Goal: Check status: Check status

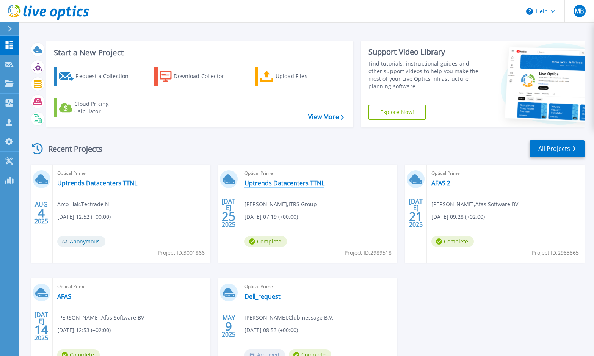
click at [261, 182] on link "Uptrends Datacenters TTNL" at bounding box center [285, 183] width 80 height 8
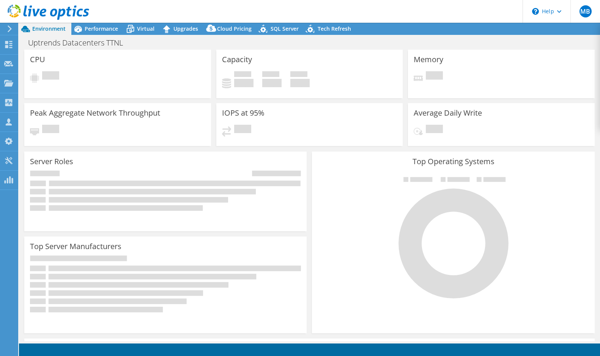
select select "USEast"
select select "USD"
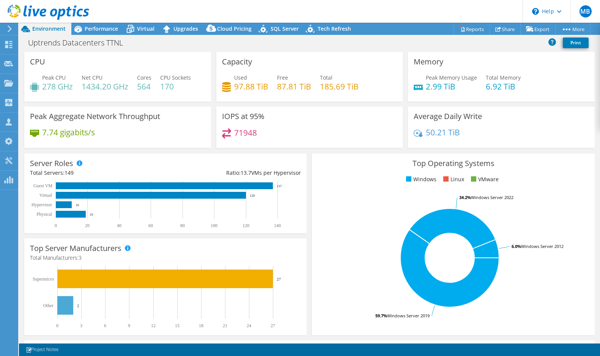
scroll to position [0, 0]
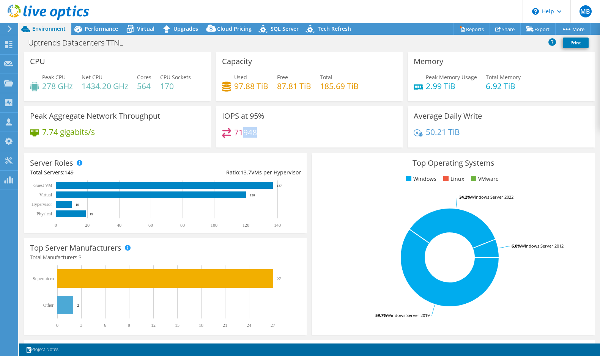
drag, startPoint x: 240, startPoint y: 131, endPoint x: 258, endPoint y: 131, distance: 17.4
click at [258, 131] on div "71948" at bounding box center [309, 136] width 175 height 16
drag, startPoint x: 256, startPoint y: 132, endPoint x: 231, endPoint y: 130, distance: 25.1
click at [231, 130] on div "71948" at bounding box center [309, 136] width 175 height 16
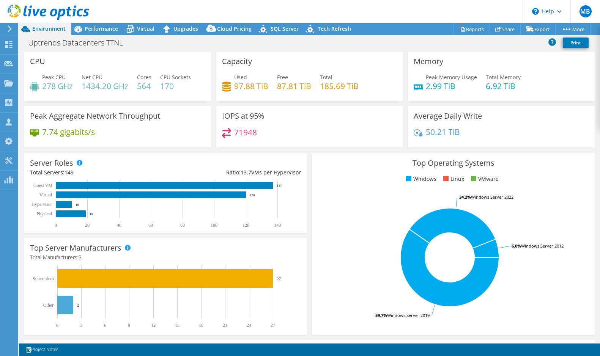
click at [250, 132] on h4 "71948" at bounding box center [245, 132] width 23 height 8
click at [107, 30] on span "Performance" at bounding box center [101, 28] width 33 height 7
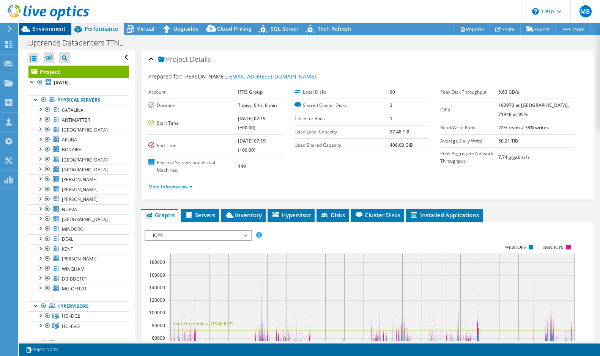
click at [47, 29] on span "Environment" at bounding box center [48, 28] width 33 height 7
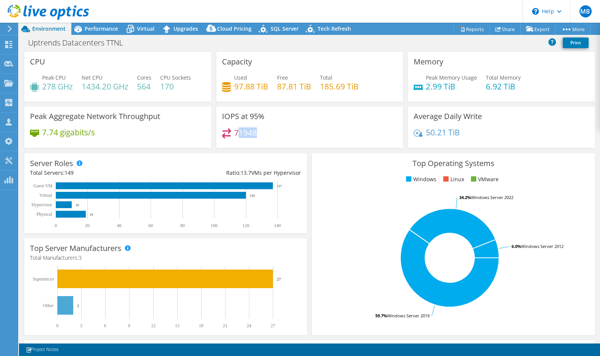
drag, startPoint x: 258, startPoint y: 135, endPoint x: 234, endPoint y: 130, distance: 23.7
click at [234, 130] on div "71948" at bounding box center [309, 136] width 175 height 16
click at [236, 130] on h4 "71948" at bounding box center [245, 133] width 23 height 8
drag, startPoint x: 234, startPoint y: 134, endPoint x: 261, endPoint y: 134, distance: 27.3
click at [261, 134] on div "71948" at bounding box center [309, 136] width 175 height 16
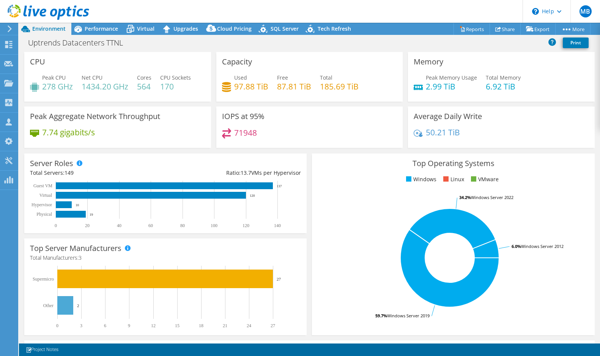
click at [274, 134] on div "71948" at bounding box center [309, 136] width 175 height 16
click at [105, 25] on div "Performance" at bounding box center [97, 29] width 52 height 12
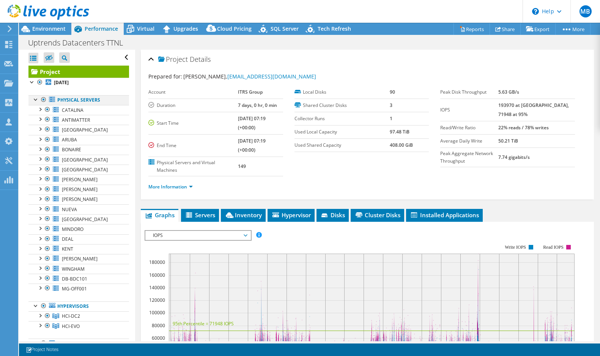
click at [43, 101] on div at bounding box center [44, 99] width 8 height 9
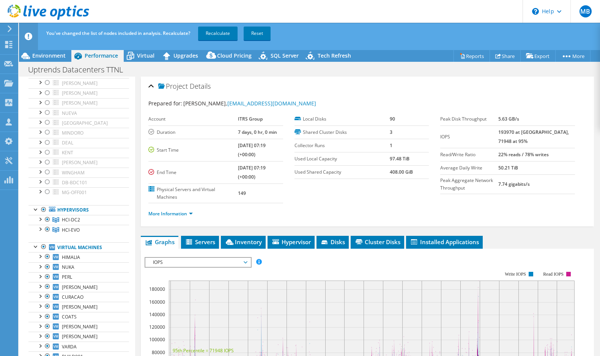
scroll to position [226, 0]
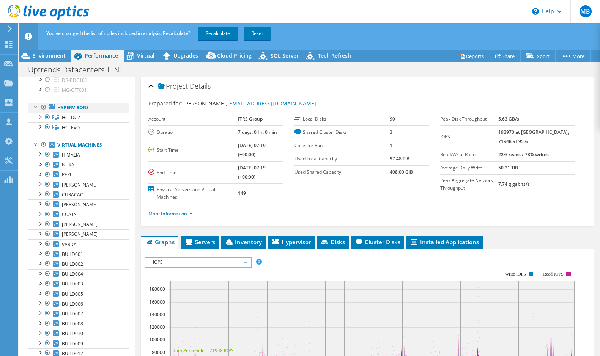
click at [41, 109] on div at bounding box center [44, 107] width 8 height 9
click at [43, 144] on div at bounding box center [44, 144] width 8 height 9
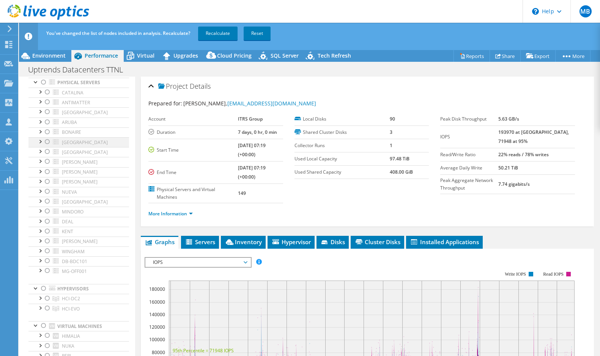
scroll to position [38, 0]
click at [47, 170] on div at bounding box center [48, 167] width 8 height 9
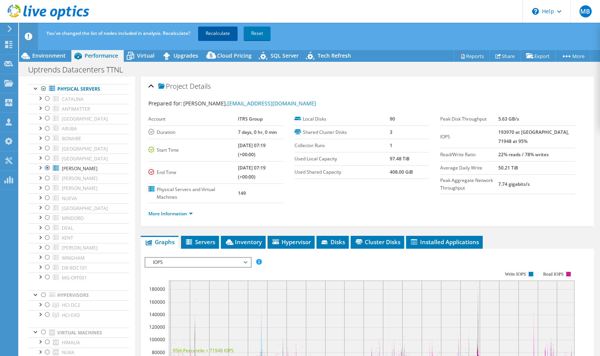
click at [217, 31] on link "Recalculate" at bounding box center [217, 34] width 39 height 14
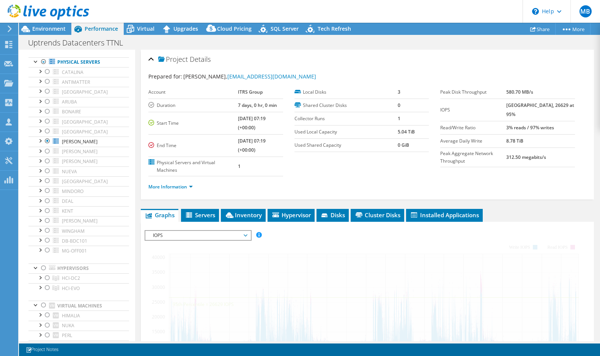
radio input "false"
radio input "true"
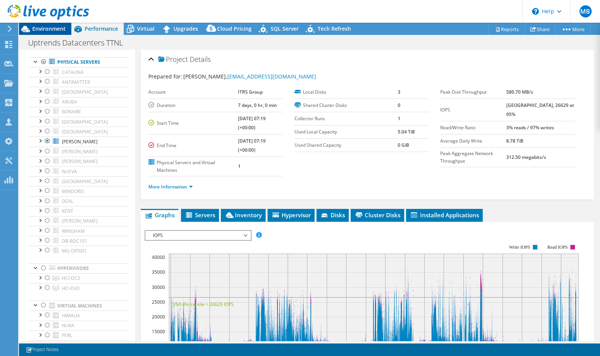
click at [38, 30] on span "Environment" at bounding box center [48, 28] width 33 height 7
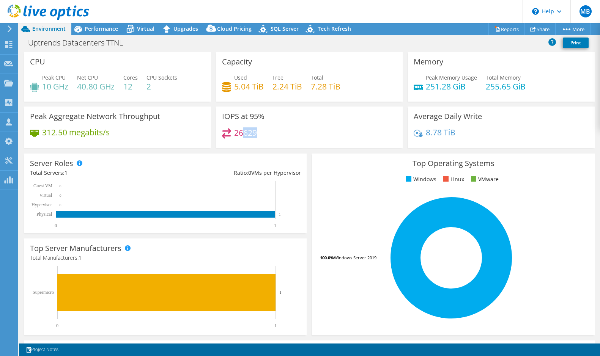
drag, startPoint x: 242, startPoint y: 133, endPoint x: 262, endPoint y: 133, distance: 20.1
click at [262, 133] on div "26629" at bounding box center [309, 136] width 175 height 16
click at [273, 135] on div "26629" at bounding box center [309, 136] width 175 height 16
click at [96, 28] on span "Performance" at bounding box center [101, 28] width 33 height 7
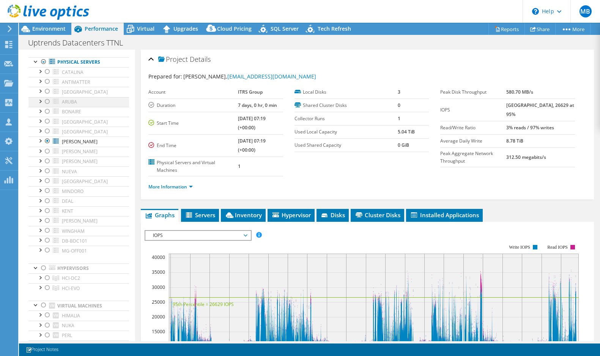
click at [47, 101] on div at bounding box center [48, 101] width 8 height 9
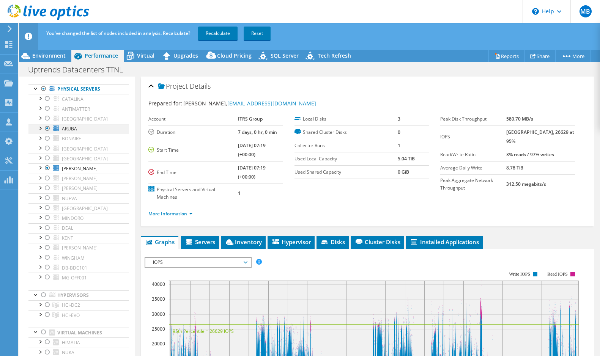
click at [48, 129] on div at bounding box center [48, 128] width 8 height 9
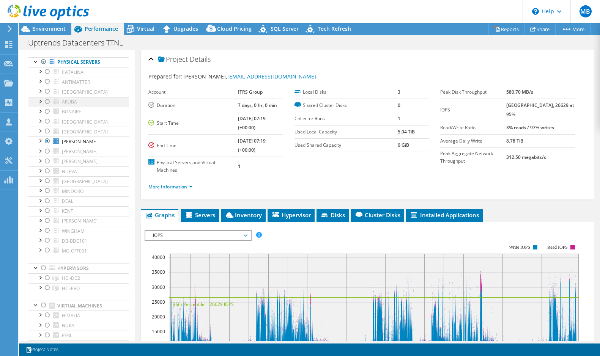
click at [47, 102] on div at bounding box center [48, 101] width 8 height 9
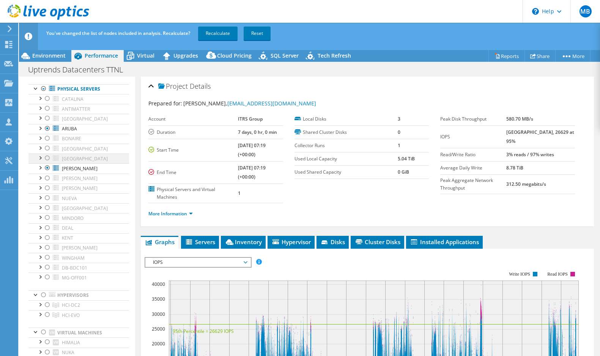
click at [47, 158] on div at bounding box center [48, 158] width 8 height 9
click at [215, 31] on link "Recalculate" at bounding box center [217, 34] width 39 height 14
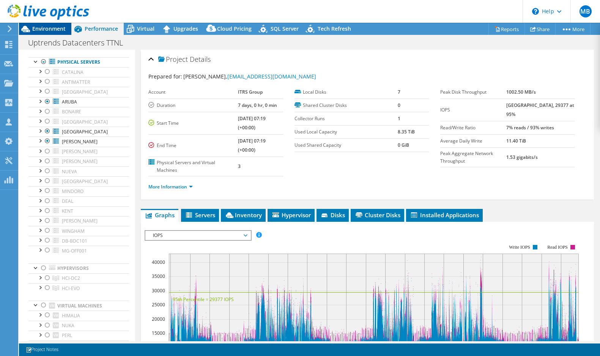
click at [52, 31] on span "Environment" at bounding box center [48, 28] width 33 height 7
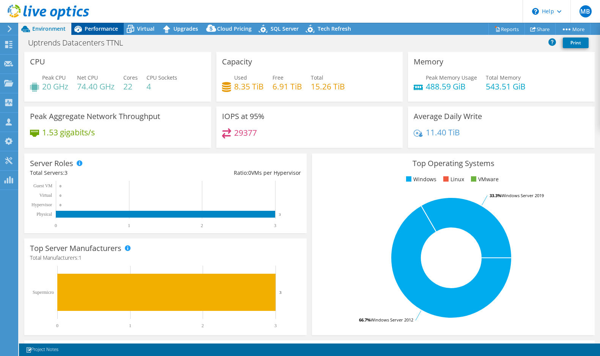
click at [108, 23] on div "Performance" at bounding box center [97, 29] width 52 height 12
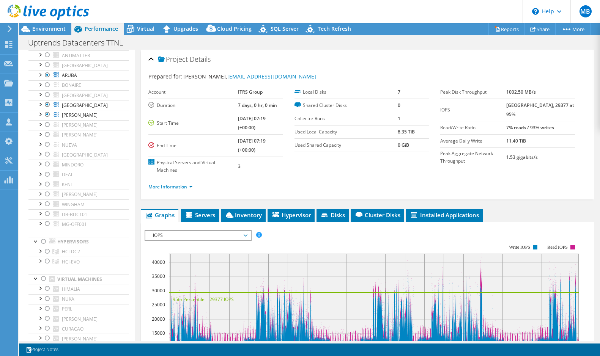
scroll to position [0, 0]
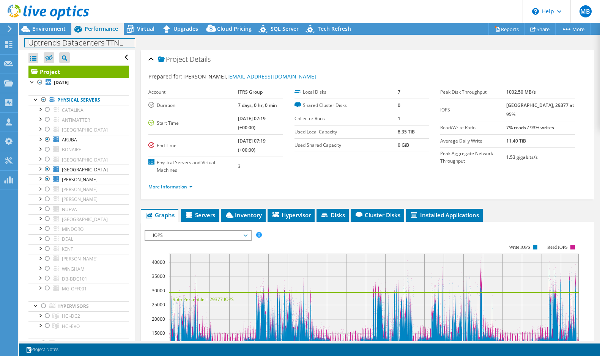
click at [51, 36] on div "Uptrends Datacenters TTNL Print" at bounding box center [309, 43] width 581 height 14
click at [52, 32] on span "Environment" at bounding box center [48, 28] width 33 height 7
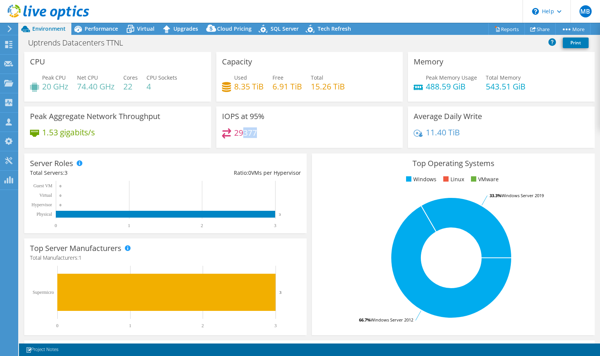
drag, startPoint x: 242, startPoint y: 133, endPoint x: 261, endPoint y: 133, distance: 19.3
click at [261, 133] on div "29377" at bounding box center [309, 136] width 175 height 16
drag, startPoint x: 236, startPoint y: 132, endPoint x: 256, endPoint y: 132, distance: 19.3
click at [256, 132] on div "29377" at bounding box center [309, 136] width 175 height 16
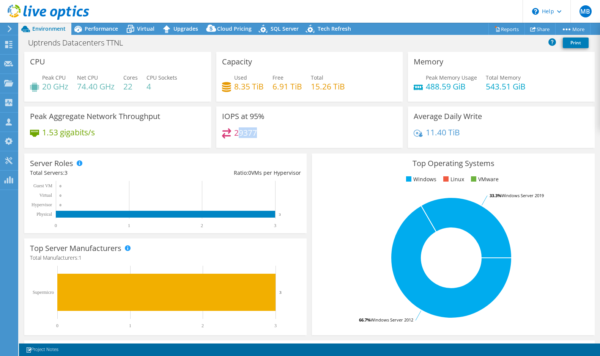
click at [256, 132] on div "29377" at bounding box center [309, 136] width 175 height 16
click at [80, 25] on div at bounding box center [44, 12] width 89 height 25
click at [81, 27] on icon at bounding box center [77, 28] width 13 height 13
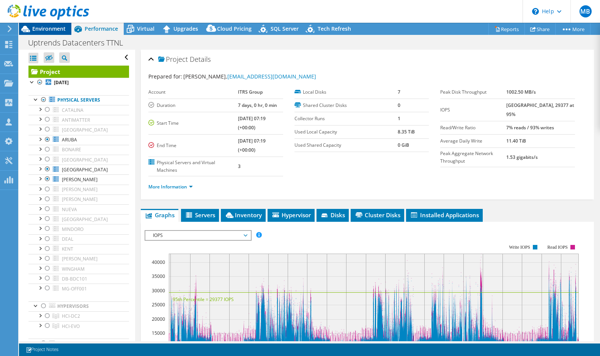
click at [52, 30] on span "Environment" at bounding box center [48, 28] width 33 height 7
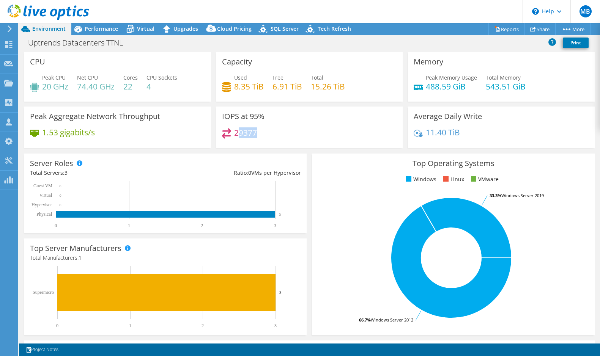
drag, startPoint x: 236, startPoint y: 130, endPoint x: 258, endPoint y: 130, distance: 22.0
click at [258, 130] on div "29377" at bounding box center [309, 136] width 175 height 16
click at [94, 24] on div "Performance" at bounding box center [97, 29] width 52 height 12
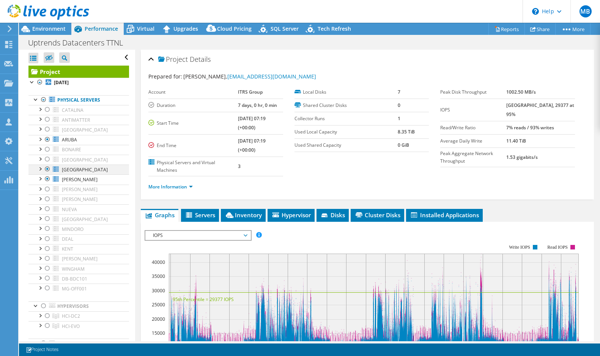
click at [50, 167] on div at bounding box center [48, 169] width 8 height 9
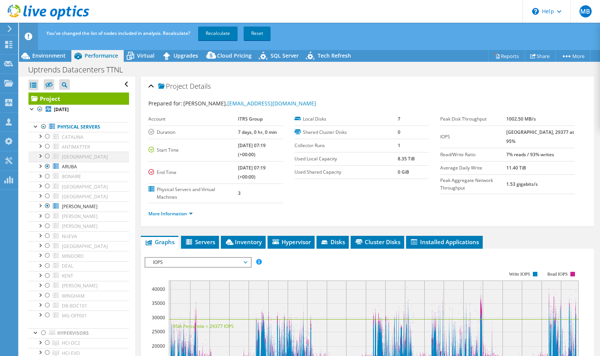
click at [49, 157] on div at bounding box center [48, 156] width 8 height 9
click at [49, 165] on div at bounding box center [48, 166] width 8 height 9
click at [216, 32] on link "Recalculate" at bounding box center [217, 34] width 39 height 14
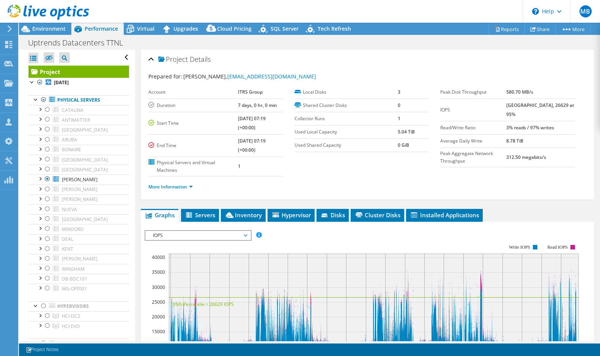
select select "USEast"
select select "USD"
click at [51, 24] on div at bounding box center [44, 12] width 89 height 25
click at [52, 28] on span "Environment" at bounding box center [48, 28] width 33 height 7
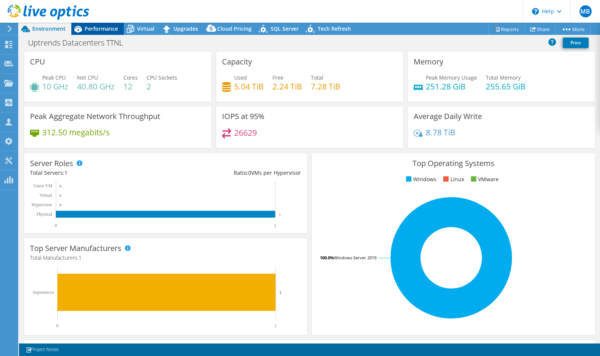
click at [95, 28] on span "Performance" at bounding box center [101, 28] width 33 height 7
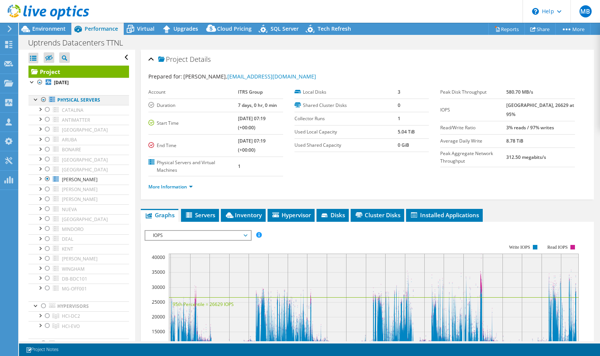
click at [44, 98] on div at bounding box center [44, 99] width 8 height 9
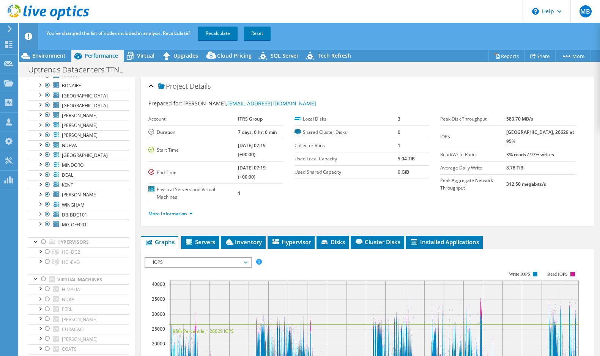
scroll to position [103, 0]
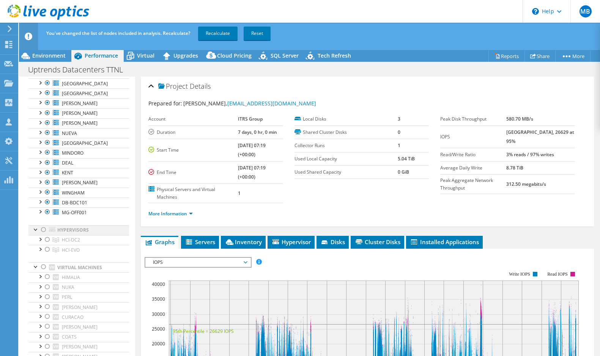
click at [43, 229] on div at bounding box center [44, 229] width 8 height 9
click at [43, 267] on div at bounding box center [44, 266] width 8 height 9
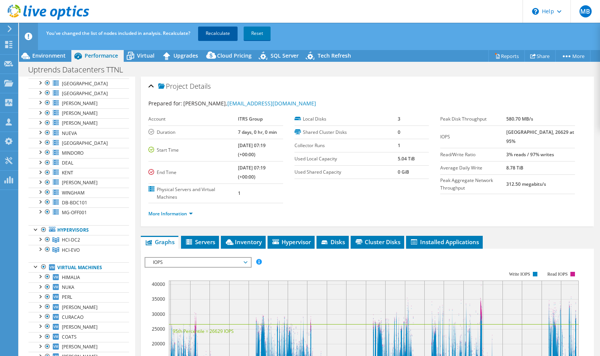
click at [221, 35] on link "Recalculate" at bounding box center [217, 34] width 39 height 14
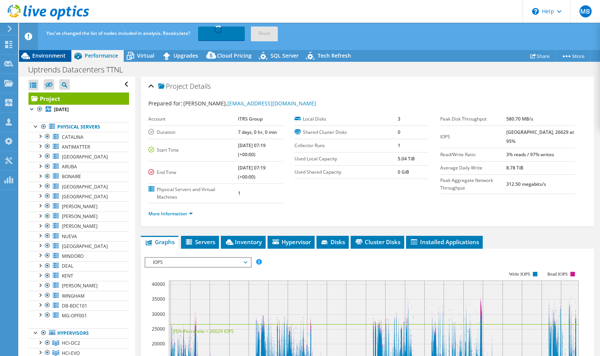
scroll to position [0, 0]
click at [55, 53] on span "Environment" at bounding box center [48, 55] width 33 height 7
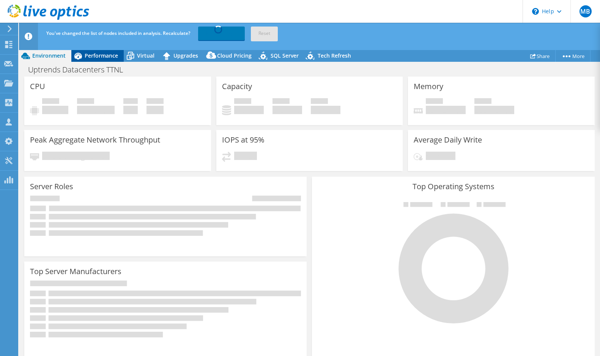
click at [97, 55] on span "Performance" at bounding box center [101, 55] width 33 height 7
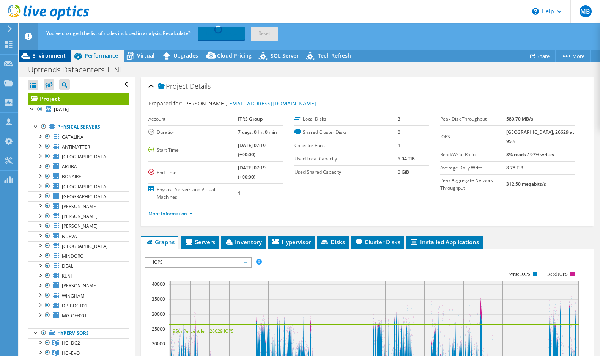
click at [54, 61] on div "Environment" at bounding box center [45, 56] width 52 height 12
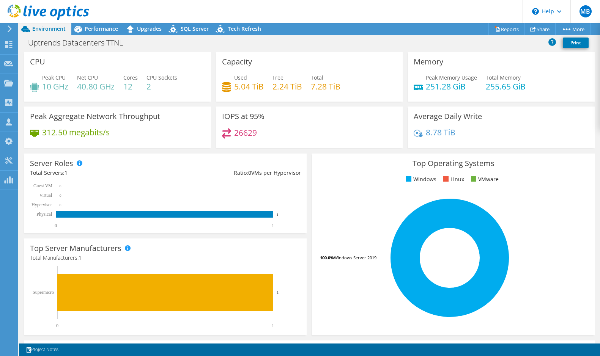
click at [104, 21] on header "MB Channel Partner Michael Bal mbal@ttnl.nl TTNL My Profile Log Out \n Help Exp…" at bounding box center [300, 11] width 600 height 23
click at [104, 25] on span "Performance" at bounding box center [101, 28] width 33 height 7
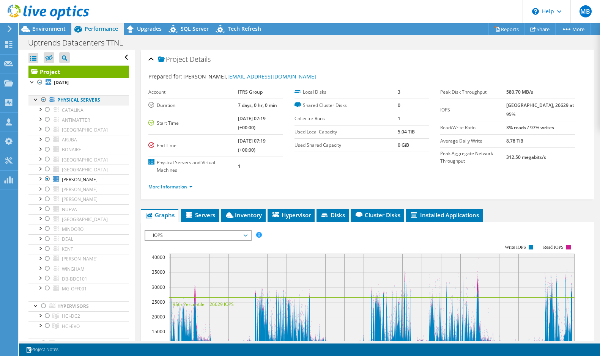
click at [44, 100] on div at bounding box center [44, 99] width 8 height 9
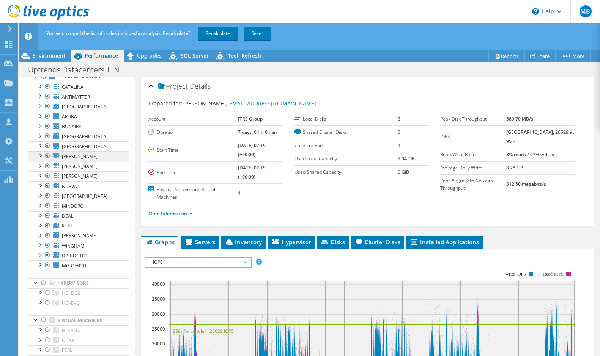
scroll to position [55, 0]
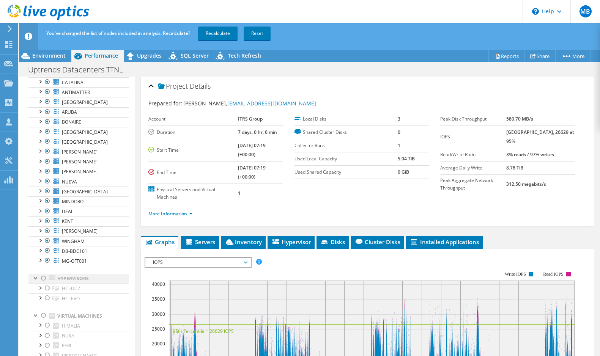
click at [44, 280] on div at bounding box center [44, 278] width 8 height 9
click at [46, 316] on div at bounding box center [44, 315] width 8 height 9
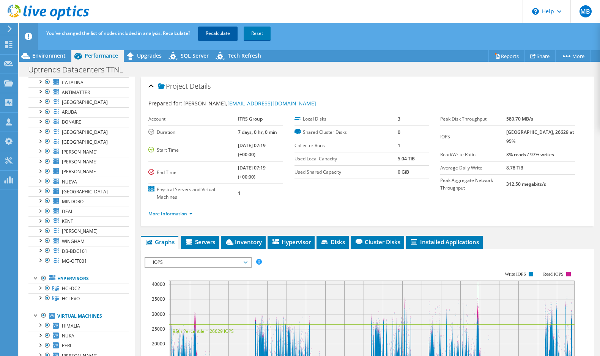
click at [217, 33] on link "Recalculate" at bounding box center [217, 34] width 39 height 14
